Goal: Task Accomplishment & Management: Use online tool/utility

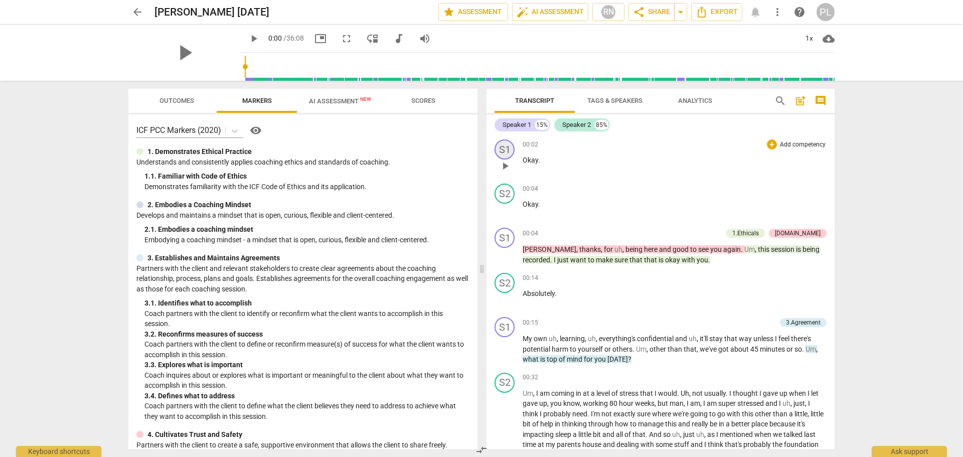
click at [505, 151] on div "S1" at bounding box center [504, 149] width 20 height 20
click at [567, 201] on div "Speaker 1" at bounding box center [541, 198] width 75 height 16
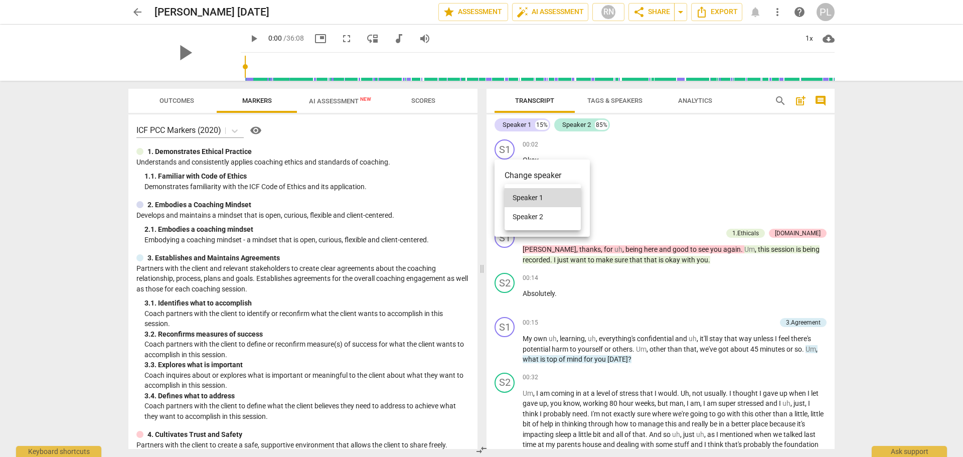
click at [630, 189] on div at bounding box center [481, 228] width 963 height 457
click at [644, 185] on div at bounding box center [481, 228] width 963 height 457
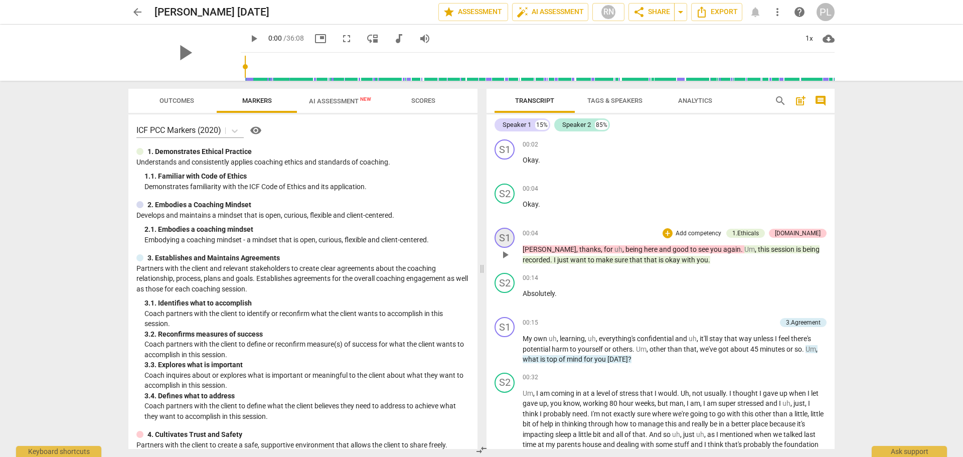
click at [506, 239] on div "S1" at bounding box center [504, 238] width 20 height 20
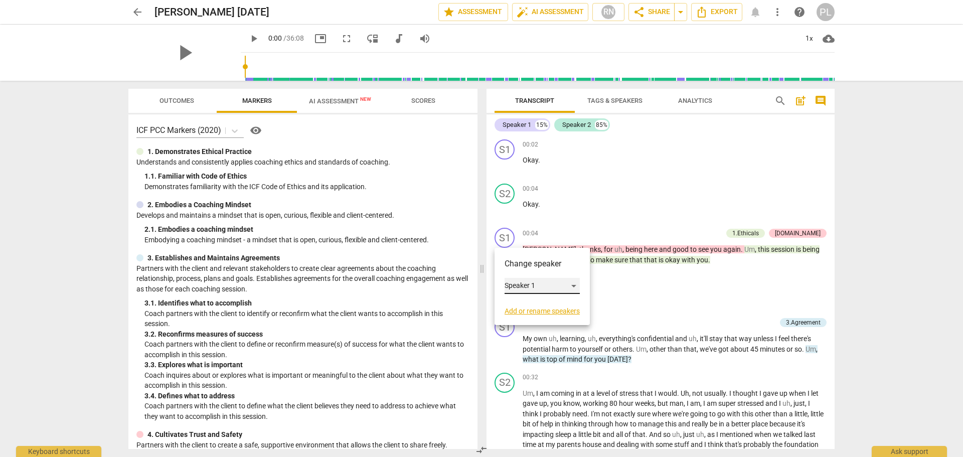
click at [543, 289] on div "Speaker 1" at bounding box center [541, 286] width 75 height 16
click at [538, 288] on li "Speaker 1" at bounding box center [542, 285] width 76 height 19
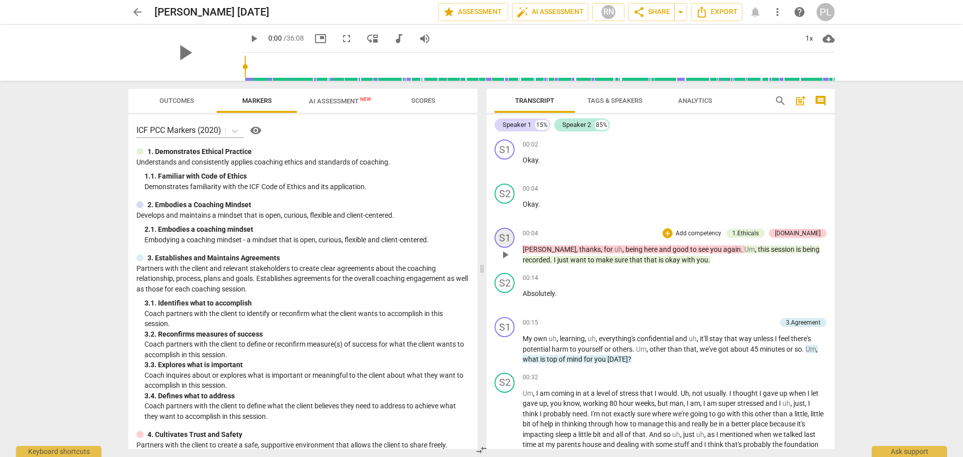
click at [504, 239] on div "S1" at bounding box center [504, 238] width 20 height 20
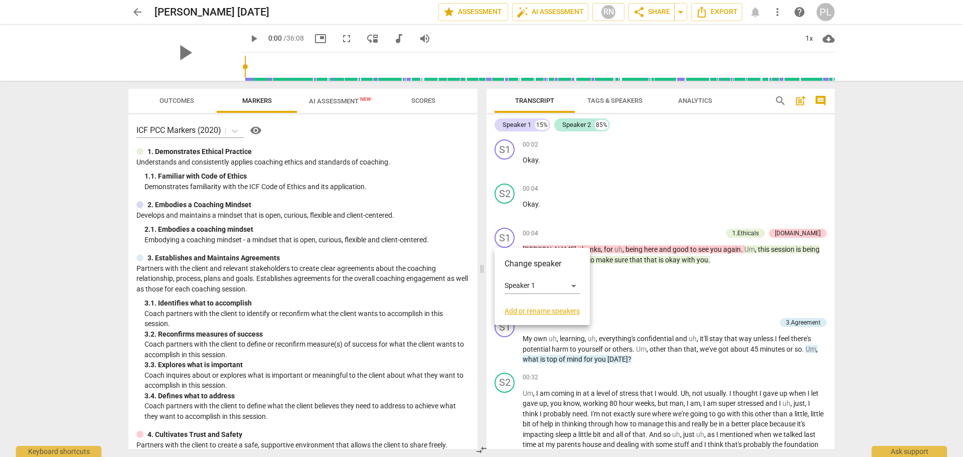
click at [540, 312] on link "Add or rename speakers" at bounding box center [541, 311] width 75 height 8
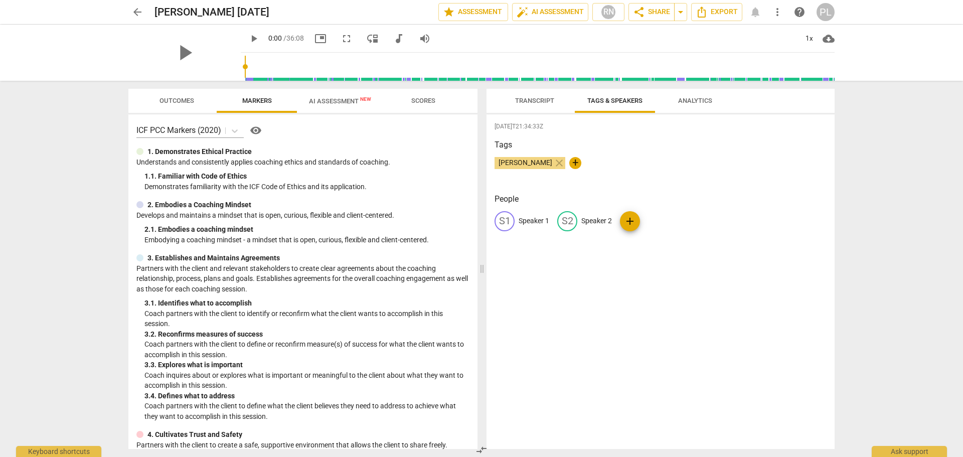
click at [522, 222] on p "Speaker 1" at bounding box center [533, 221] width 31 height 11
type input "Coach"
click at [684, 305] on div "[DATE]T21:34:33Z Tags [PERSON_NAME] close + People edit Coach delete S2 Speaker…" at bounding box center [660, 281] width 348 height 334
click at [533, 101] on span "Transcript" at bounding box center [534, 101] width 39 height 8
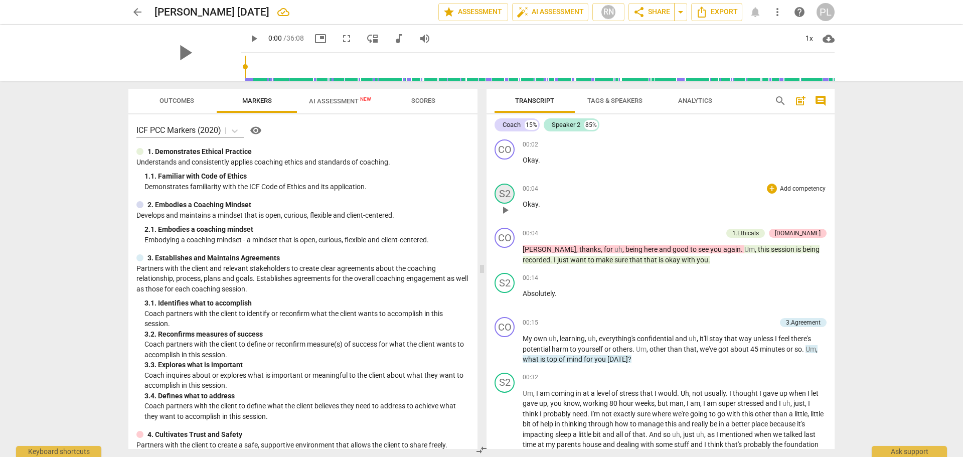
click at [505, 193] on div "S2" at bounding box center [504, 194] width 20 height 20
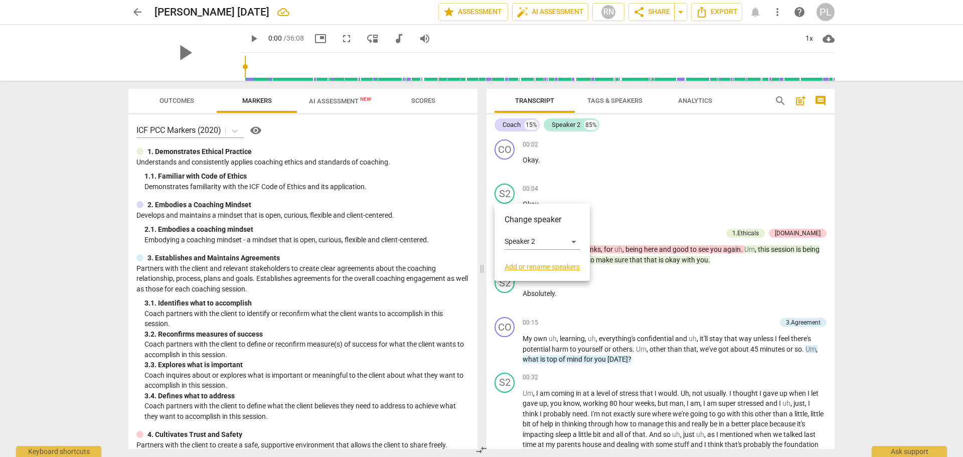
click at [527, 268] on link "Add or rename speakers" at bounding box center [541, 267] width 75 height 8
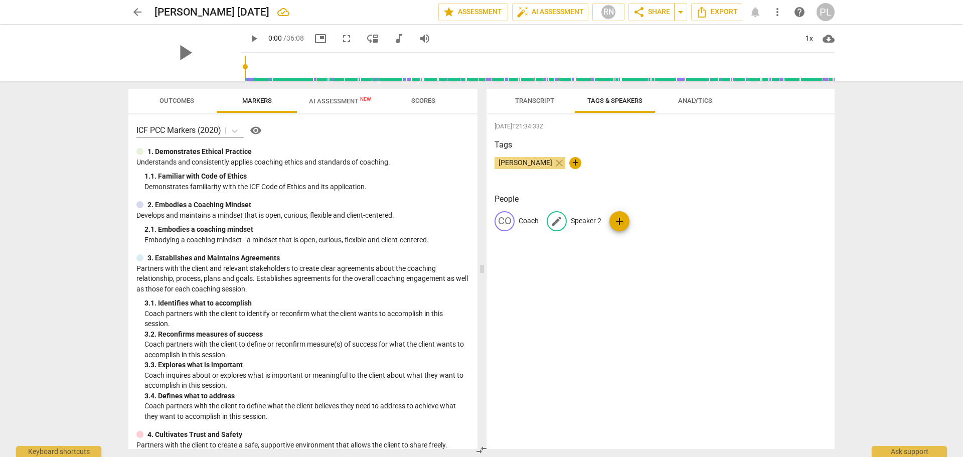
click at [581, 219] on p "Speaker 2" at bounding box center [586, 221] width 31 height 11
type input "Client"
click at [608, 289] on div "[DATE]T21:34:33Z Tags [PERSON_NAME] close + People CO Coach edit Client delete …" at bounding box center [660, 281] width 348 height 334
click at [536, 102] on span "Transcript" at bounding box center [534, 101] width 39 height 8
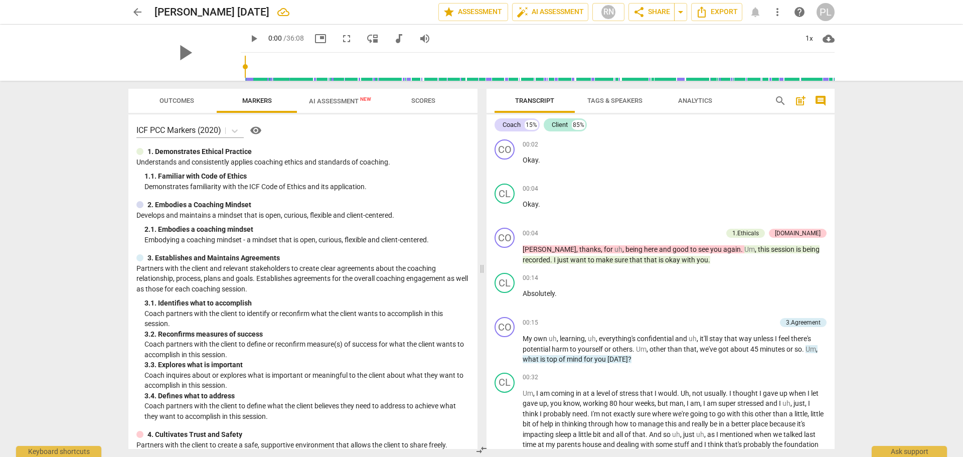
click at [621, 102] on span "Tags & Speakers" at bounding box center [614, 101] width 55 height 8
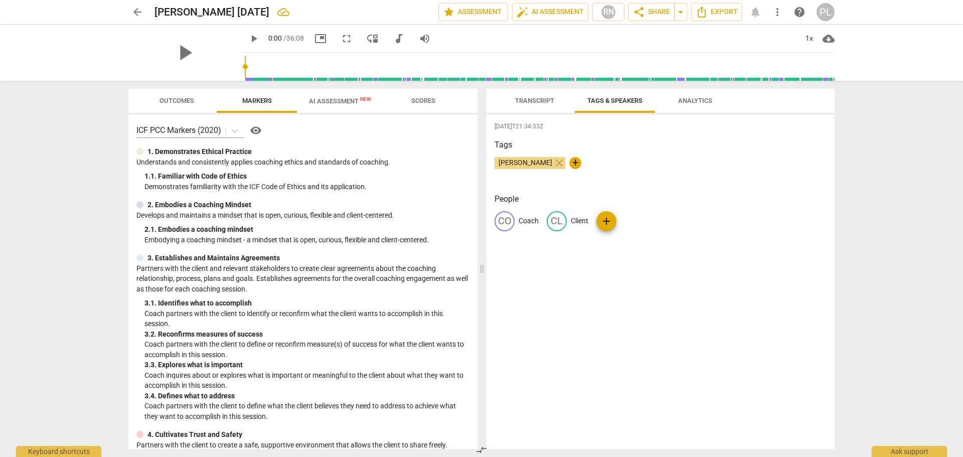
click at [697, 100] on span "Analytics" at bounding box center [695, 101] width 34 height 8
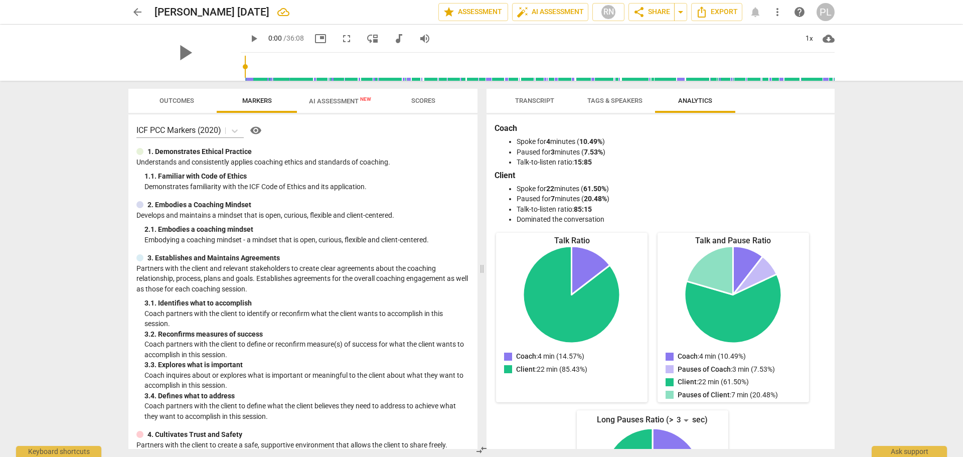
click at [531, 102] on span "Transcript" at bounding box center [534, 101] width 39 height 8
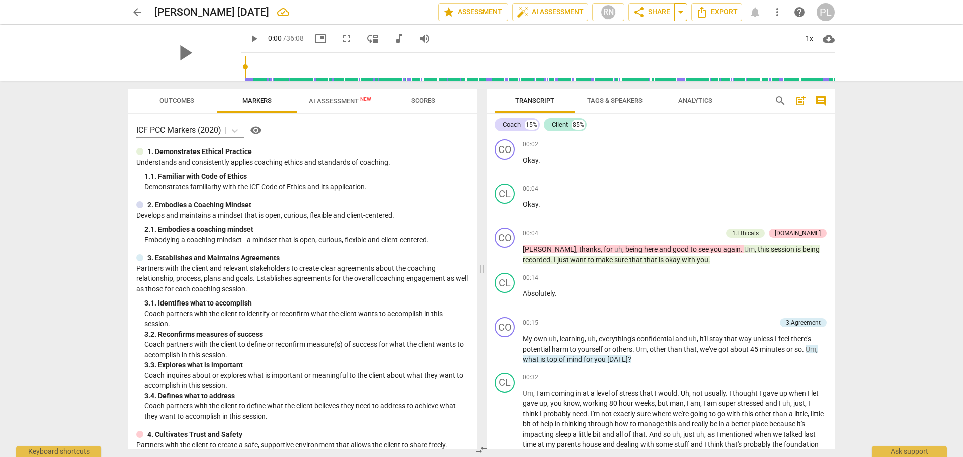
click at [680, 13] on span "arrow_drop_down" at bounding box center [680, 12] width 12 height 12
click at [561, 42] on div "play_arrow 0:00 / 36:08 picture_in_picture fullscreen move_down audiotrack volu…" at bounding box center [538, 39] width 594 height 28
click at [171, 49] on span "play_arrow" at bounding box center [184, 53] width 26 height 26
click at [809, 40] on div "1x" at bounding box center [808, 39] width 19 height 16
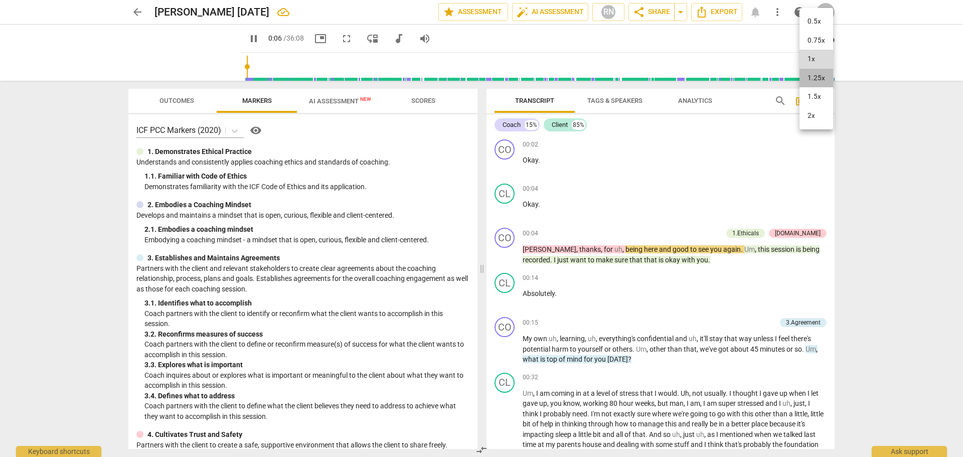
click at [812, 76] on li "1.25x" at bounding box center [816, 78] width 34 height 19
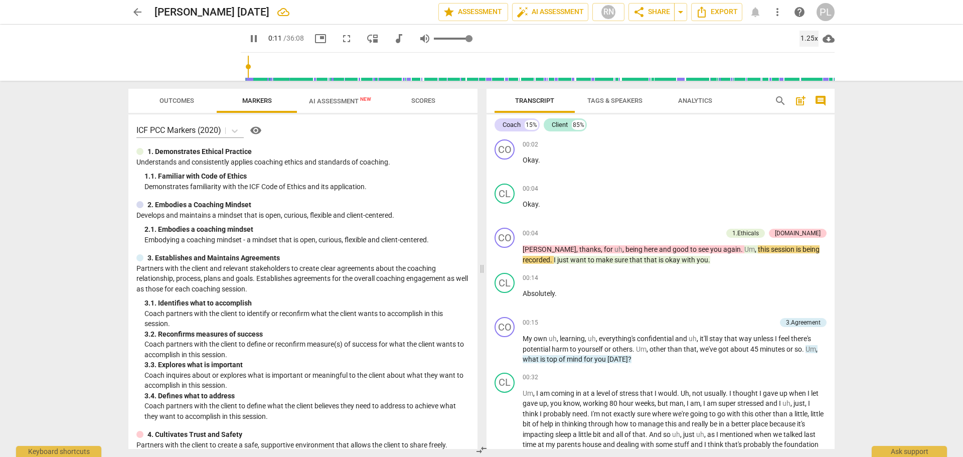
type input "12"
type input "0.16"
type input "12"
type input "0.15"
type input "12"
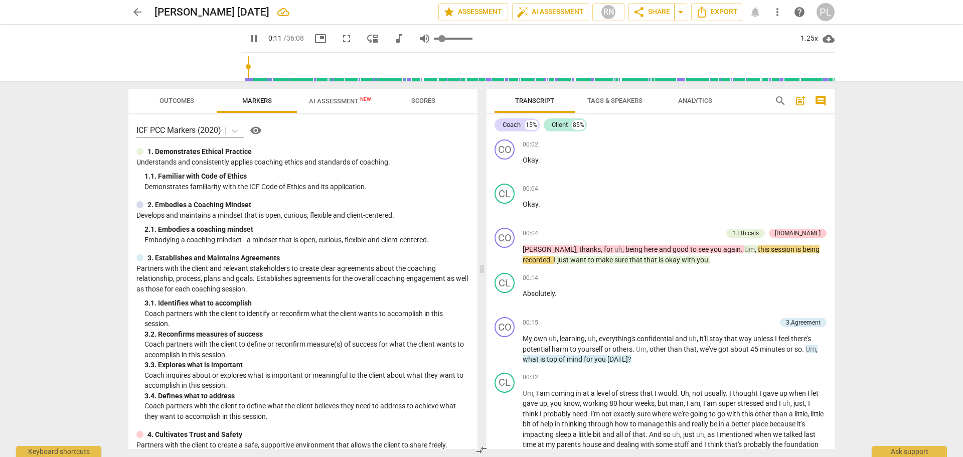
type input "0.13"
type input "12"
type input "0.15"
type input "12"
type input "0.16"
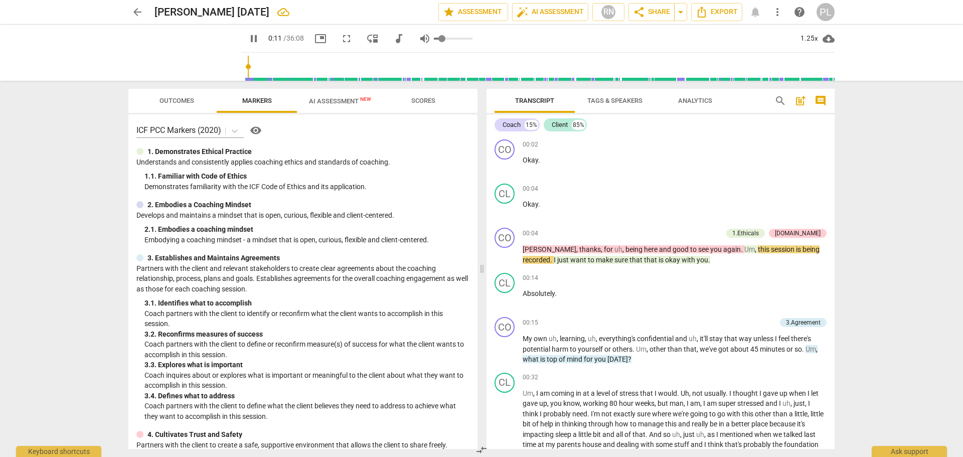
type input "12"
type input "0.2"
type input "12"
type input "0.21"
type input "13"
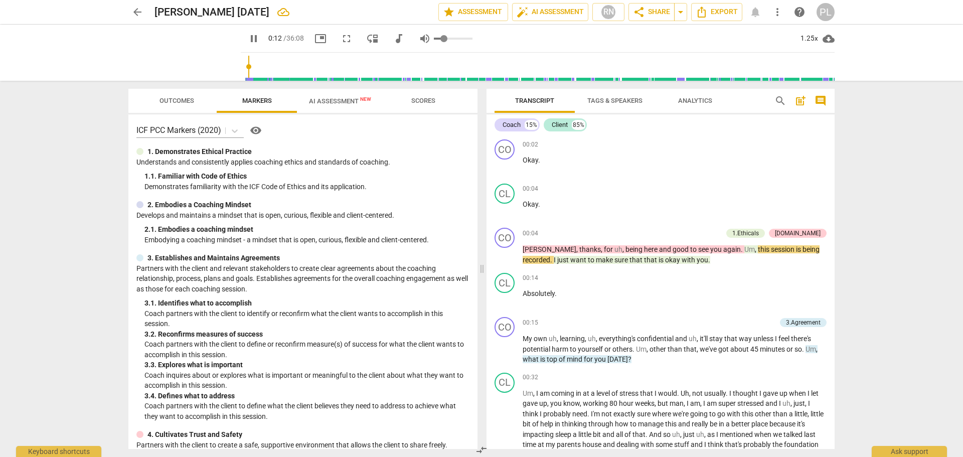
type input "0.24"
type input "14"
type input "0.24"
click at [434, 40] on input "range" at bounding box center [453, 39] width 39 height 2
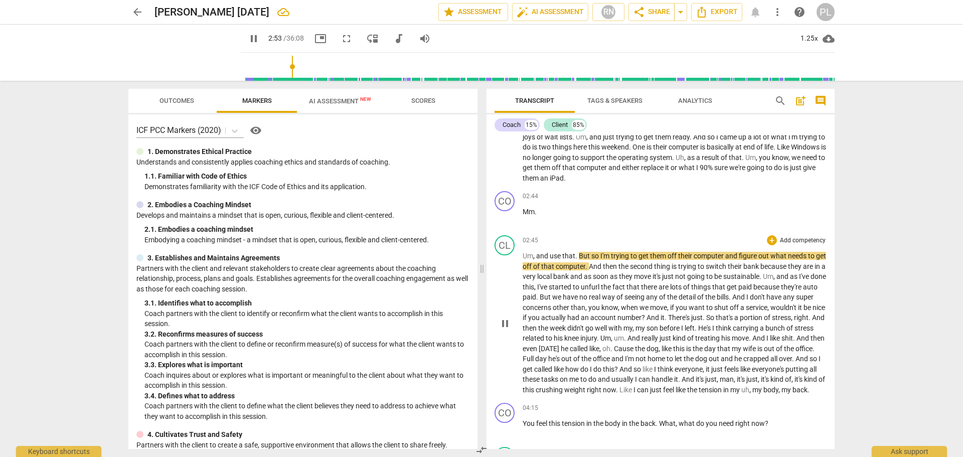
scroll to position [652, 0]
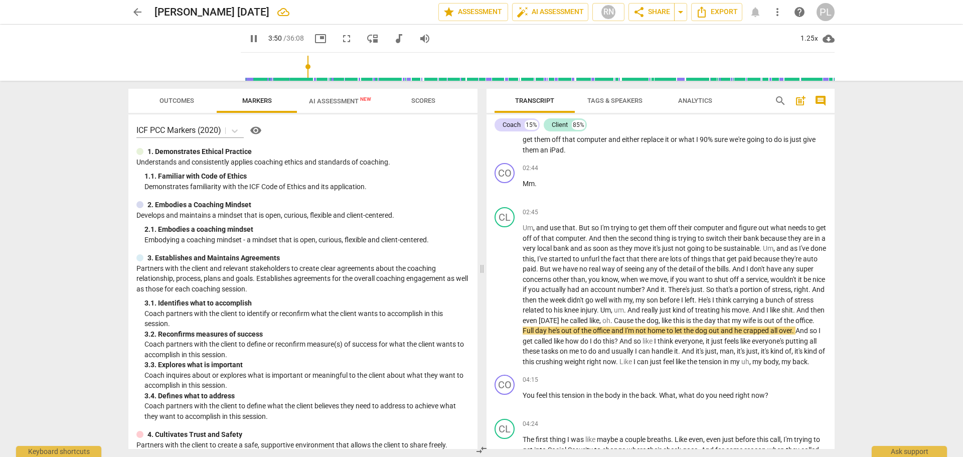
click at [327, 104] on span "AI Assessment New" at bounding box center [340, 101] width 62 height 8
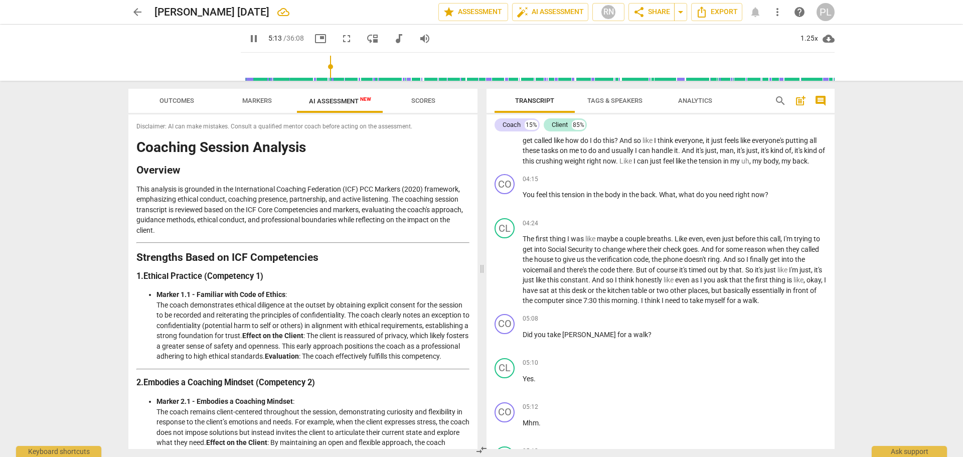
scroll to position [1189, 0]
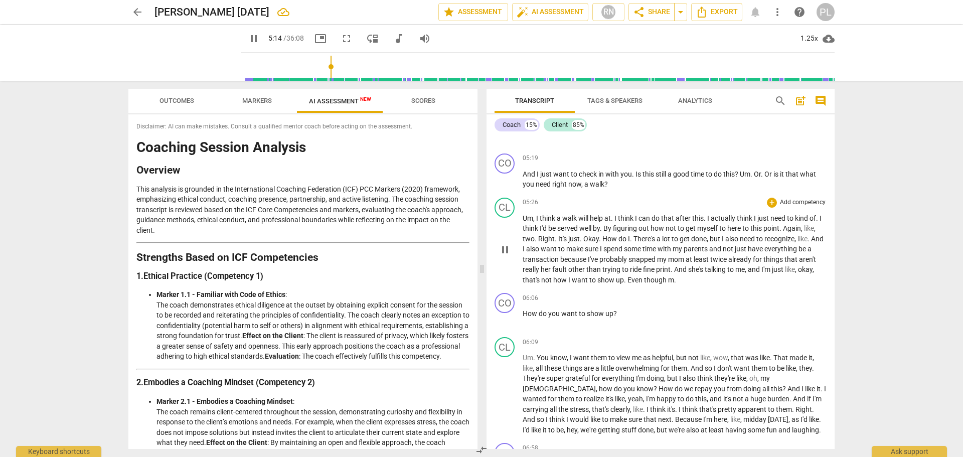
click at [585, 273] on span "other" at bounding box center [577, 269] width 18 height 8
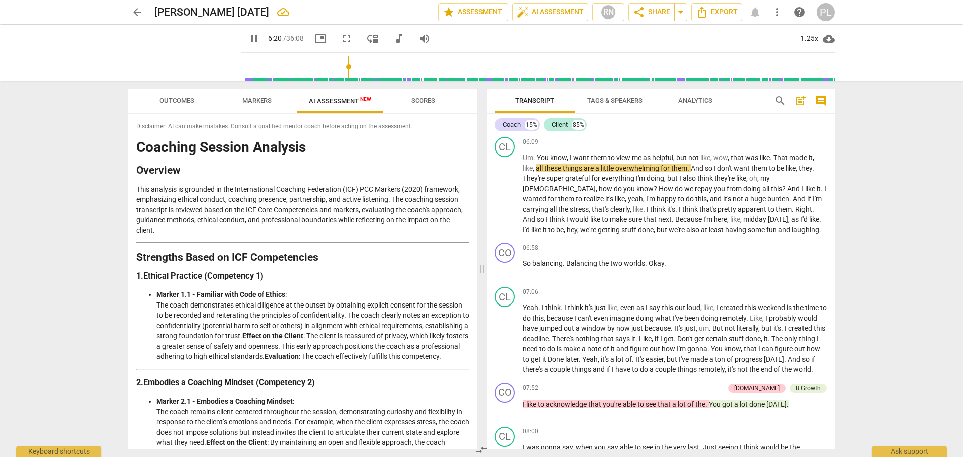
scroll to position [1390, 0]
click at [248, 39] on span "pause" at bounding box center [254, 39] width 12 height 12
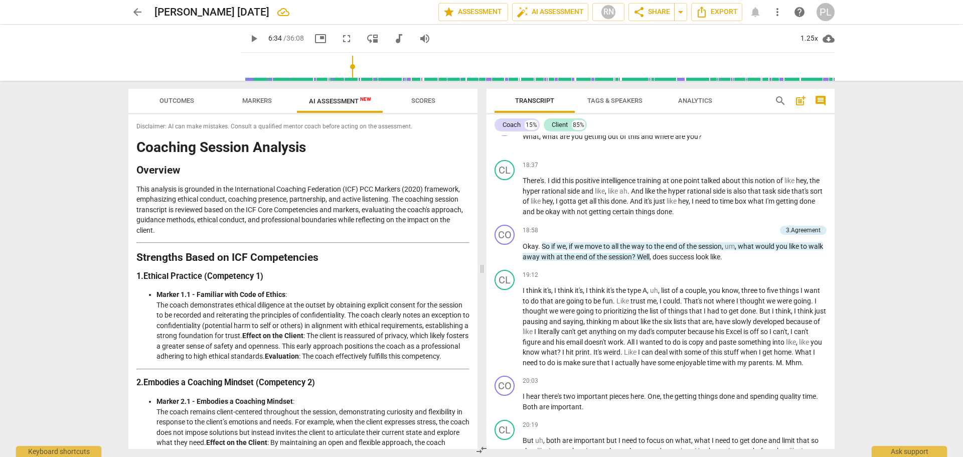
scroll to position [3610, 0]
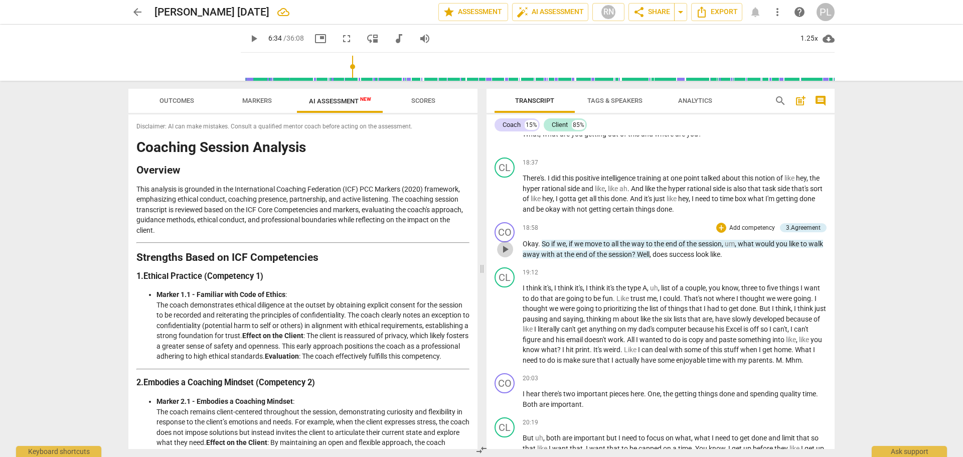
click at [505, 255] on span "play_arrow" at bounding box center [505, 249] width 12 height 12
click at [649, 258] on span "Well" at bounding box center [643, 254] width 13 height 8
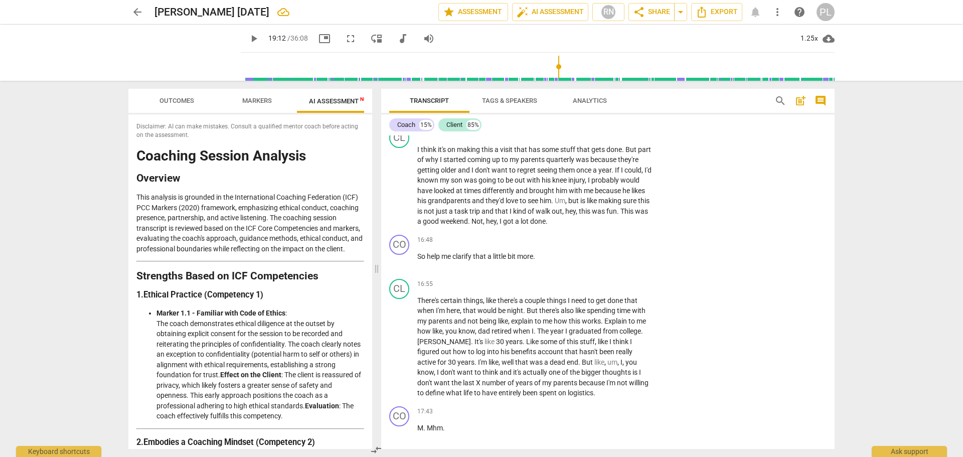
scroll to position [4102, 0]
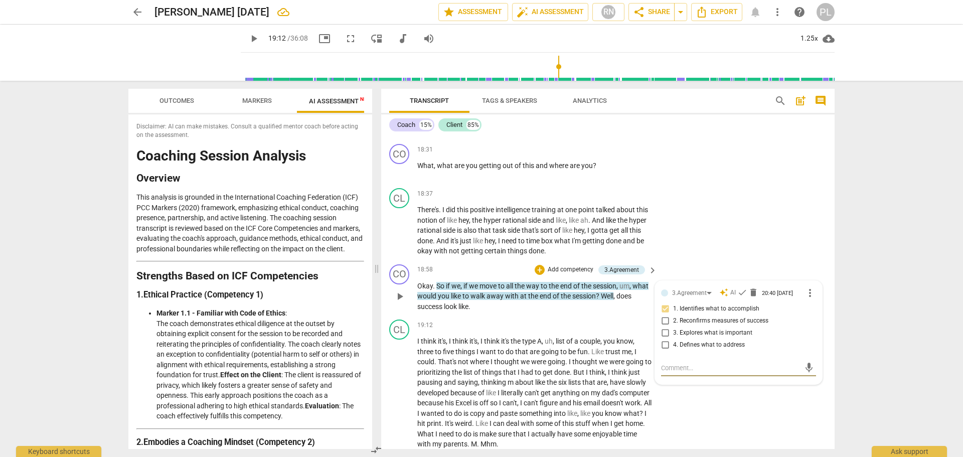
click at [658, 303] on div "3.Agreement auto_awesome AI check delete 20:40 [DATE] more_vert 1. Identifies w…" at bounding box center [738, 332] width 167 height 103
click at [613, 300] on span "Well" at bounding box center [607, 296] width 13 height 8
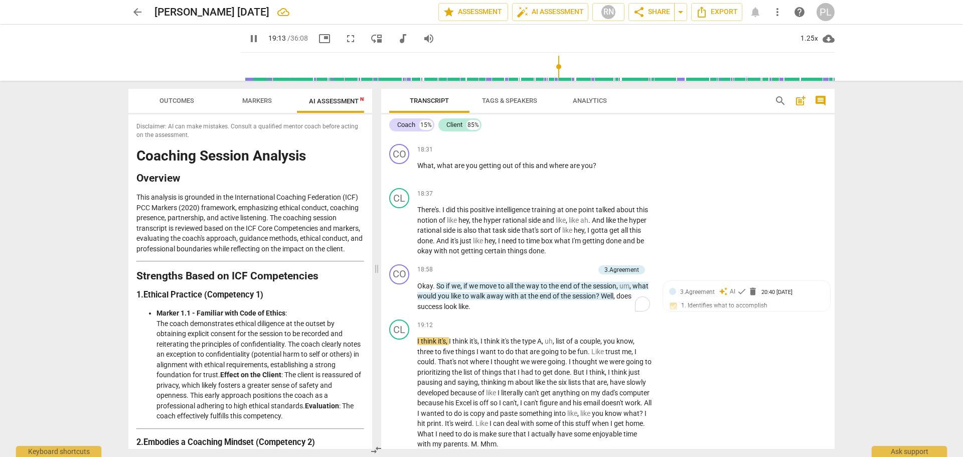
click at [613, 300] on span "Well" at bounding box center [607, 296] width 13 height 8
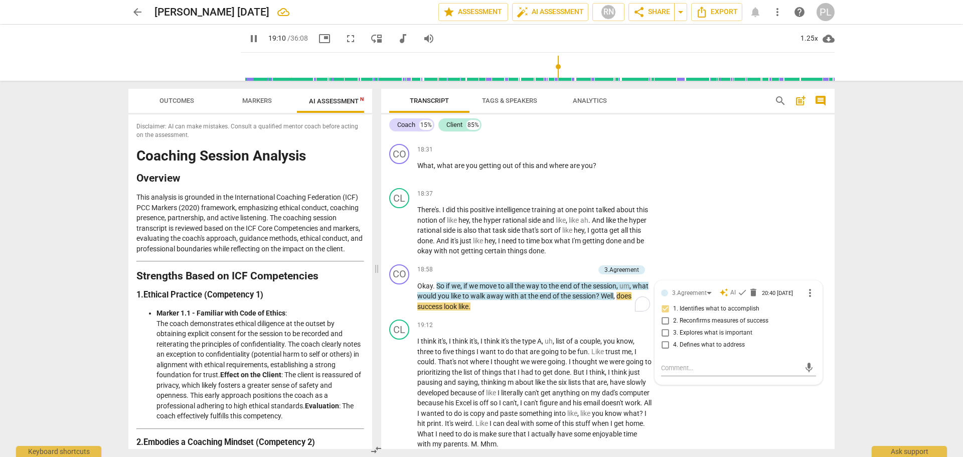
click at [613, 300] on span "Well" at bounding box center [607, 296] width 13 height 8
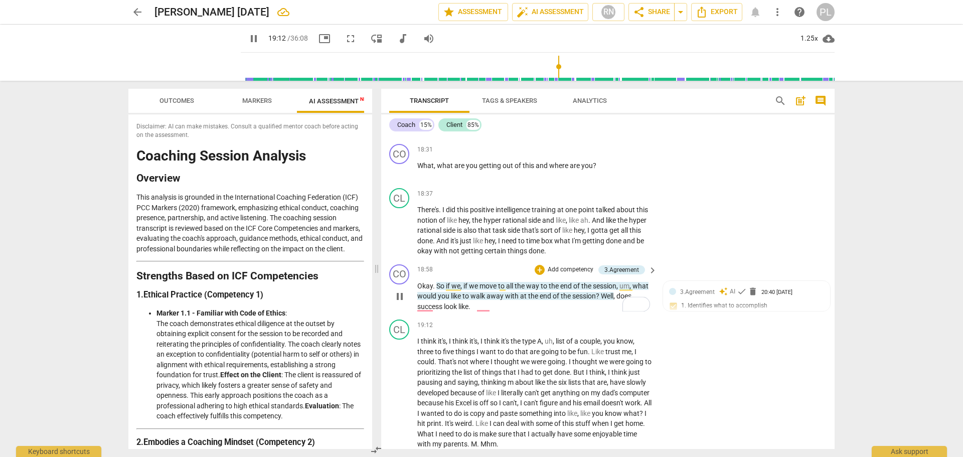
click at [408, 309] on div "play_arrow pause" at bounding box center [405, 296] width 26 height 25
click at [402, 302] on span "pause" at bounding box center [400, 296] width 12 height 12
click at [613, 300] on span "Well" at bounding box center [607, 296] width 13 height 8
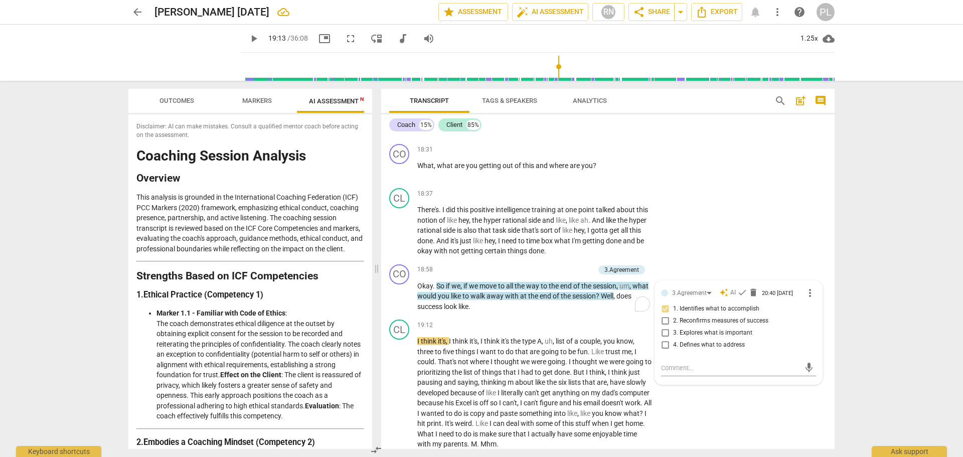
click at [613, 300] on span "Well" at bounding box center [607, 296] width 13 height 8
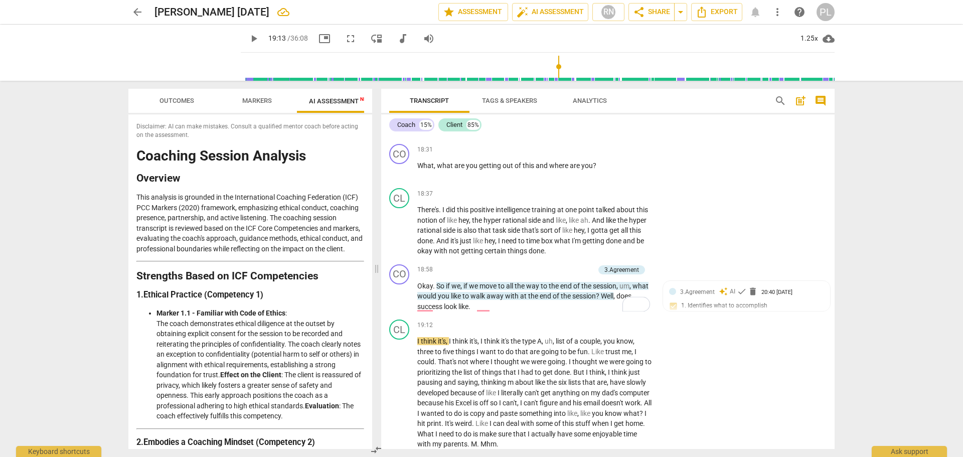
click at [613, 300] on span "Well" at bounding box center [607, 296] width 13 height 8
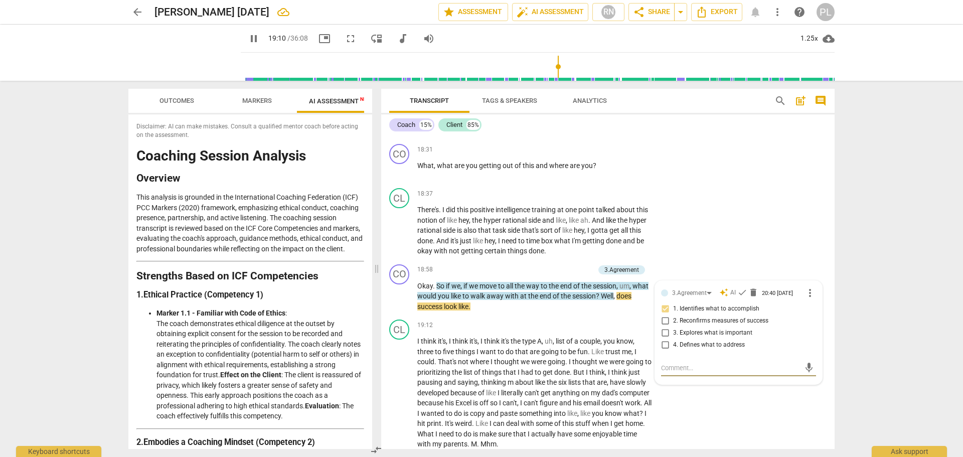
click at [613, 300] on span "Well" at bounding box center [607, 296] width 13 height 8
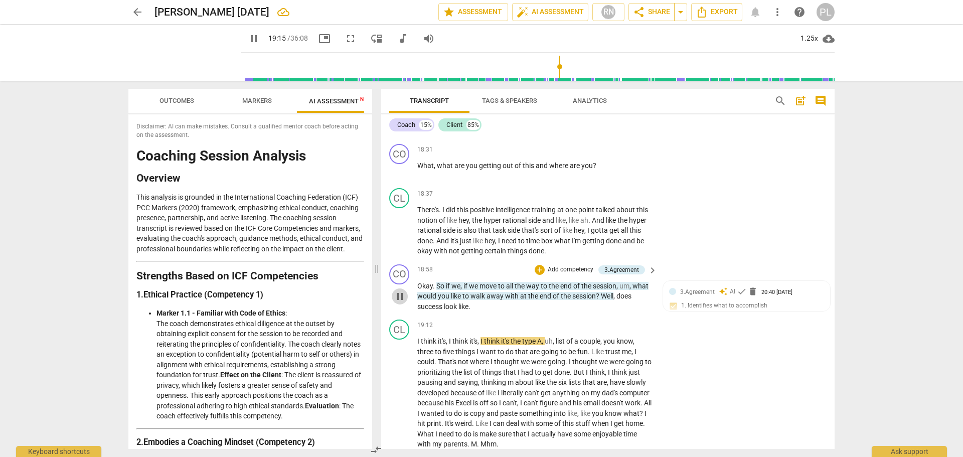
click at [398, 302] on span "pause" at bounding box center [400, 296] width 12 height 12
type input "1156"
click at [613, 300] on span "Well" at bounding box center [607, 296] width 13 height 8
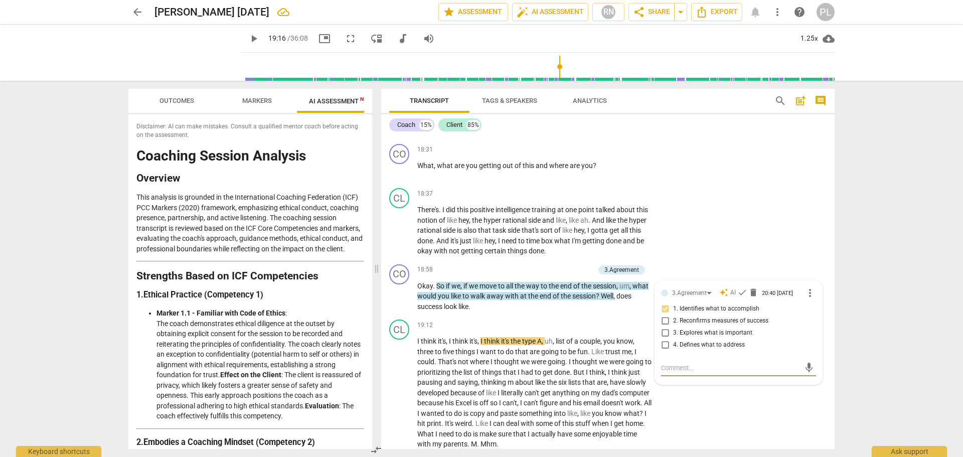
click at [613, 300] on span "Well" at bounding box center [607, 296] width 13 height 8
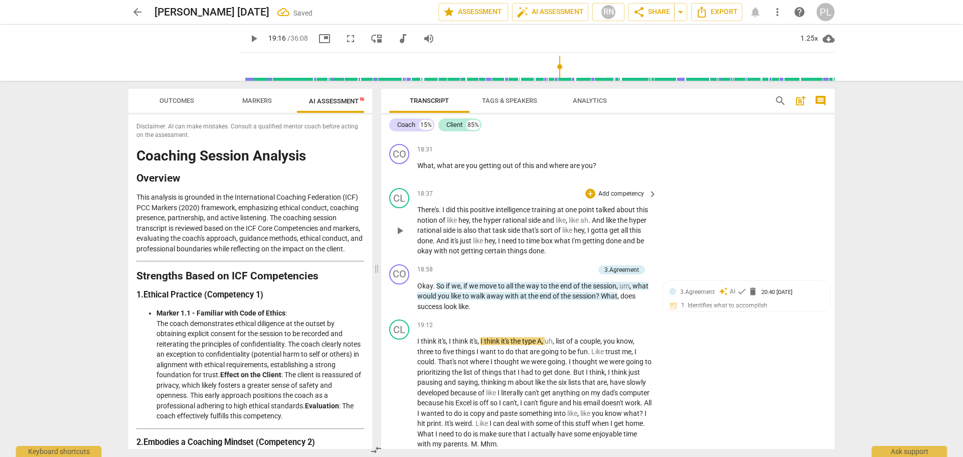
click at [729, 260] on div "CL play_arrow pause 18:37 + Add competency keyboard_arrow_right There's . I did…" at bounding box center [607, 222] width 453 height 76
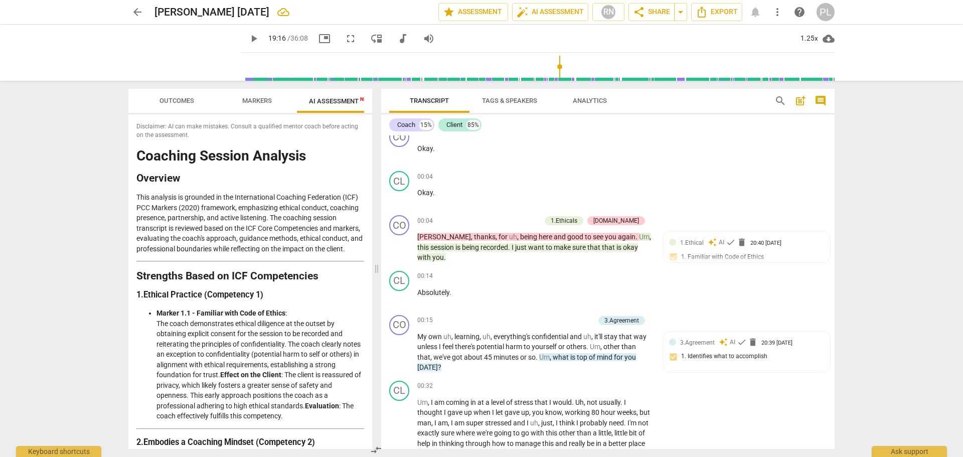
scroll to position [0, 0]
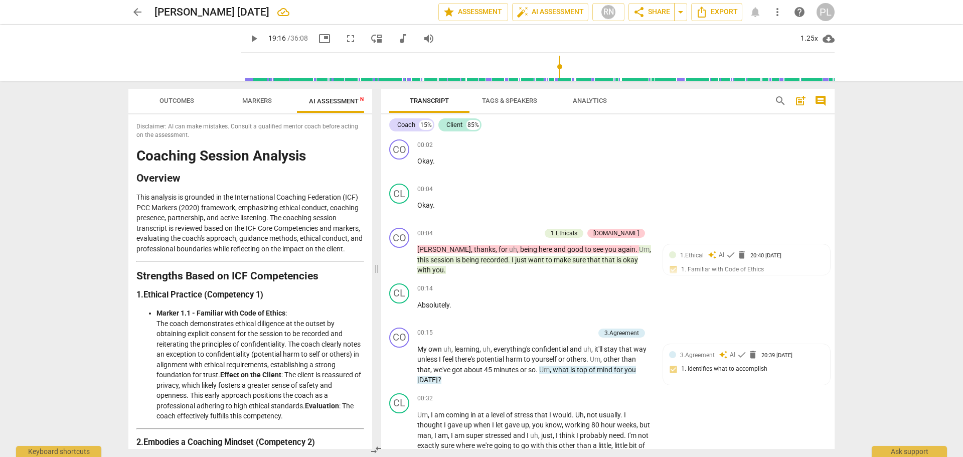
type input "1156"
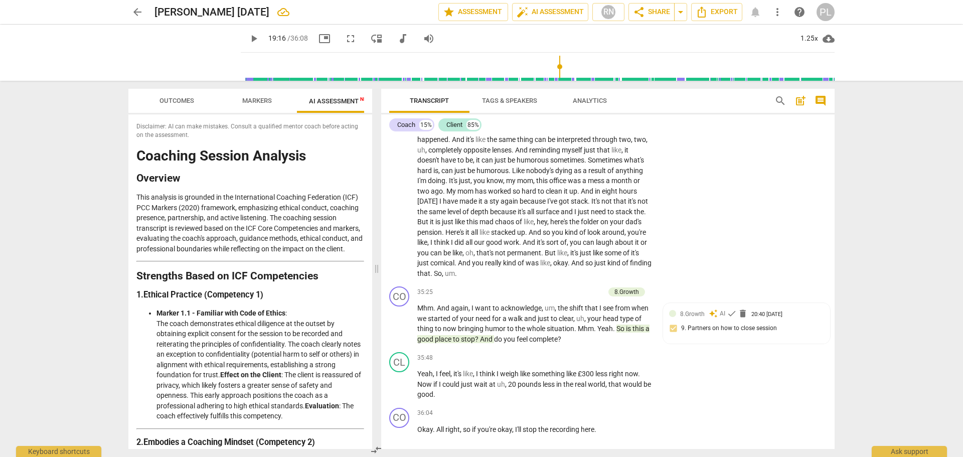
scroll to position [7406, 0]
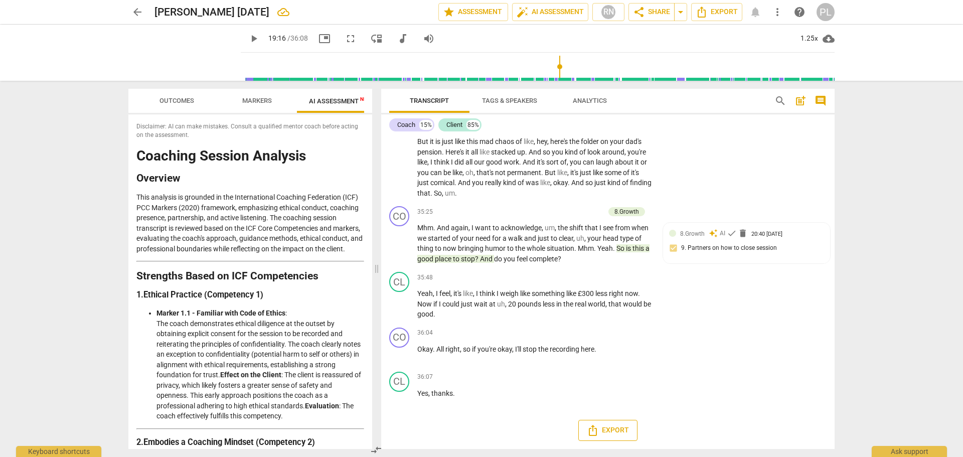
click at [607, 428] on span "Export" at bounding box center [608, 430] width 42 height 12
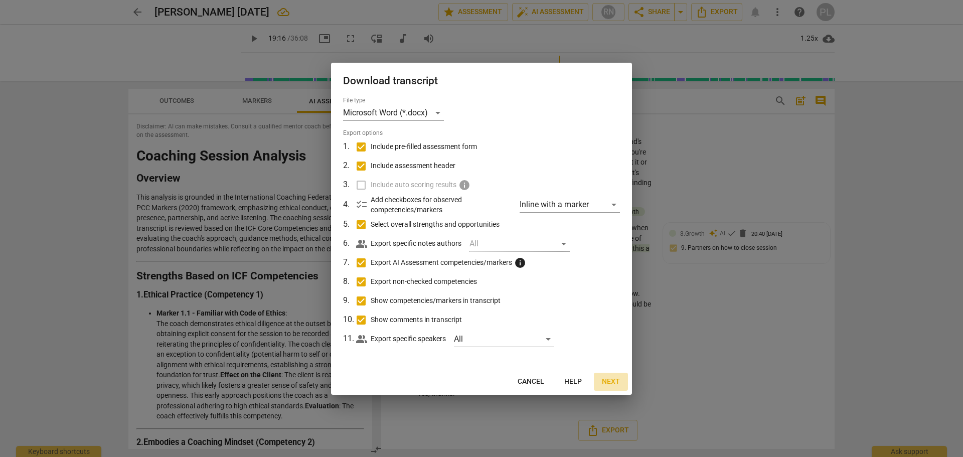
click at [608, 382] on span "Next" at bounding box center [611, 382] width 18 height 10
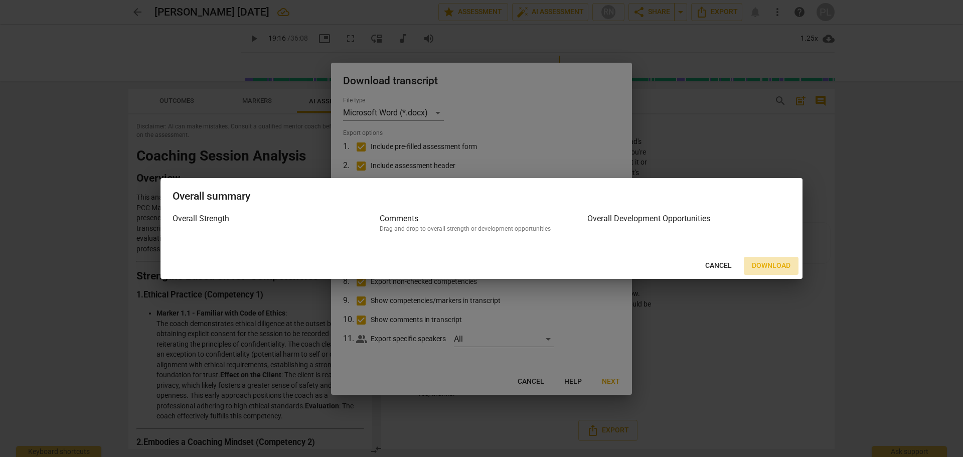
click at [778, 267] on span "Download" at bounding box center [771, 266] width 39 height 10
